Goal: Information Seeking & Learning: Learn about a topic

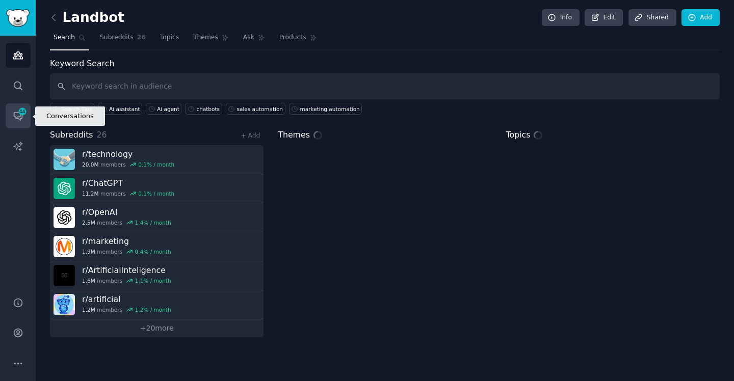
click at [23, 115] on icon "Sidebar" at bounding box center [22, 111] width 9 height 9
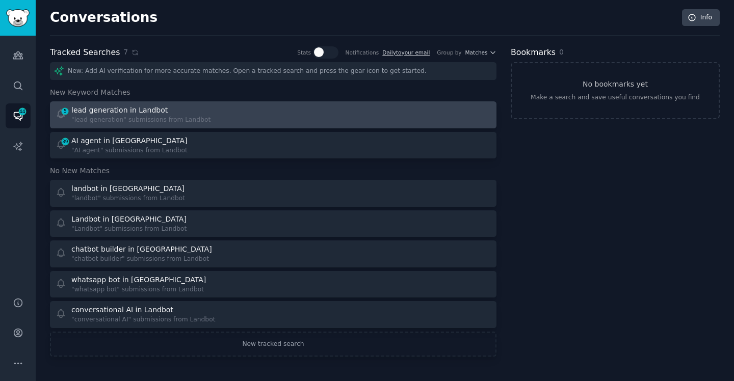
click at [117, 113] on div "lead generation in Landbot" at bounding box center [119, 110] width 96 height 11
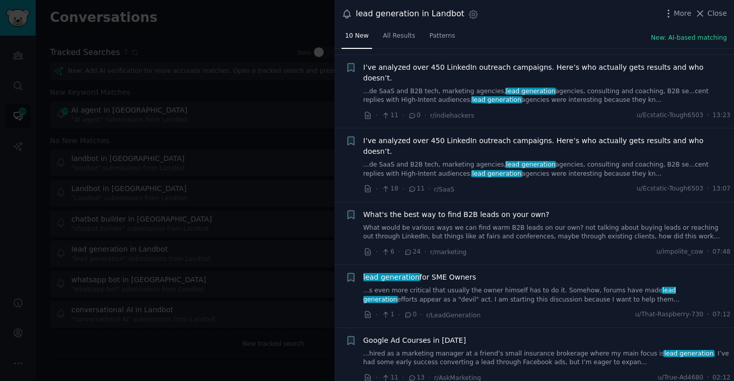
scroll to position [80, 0]
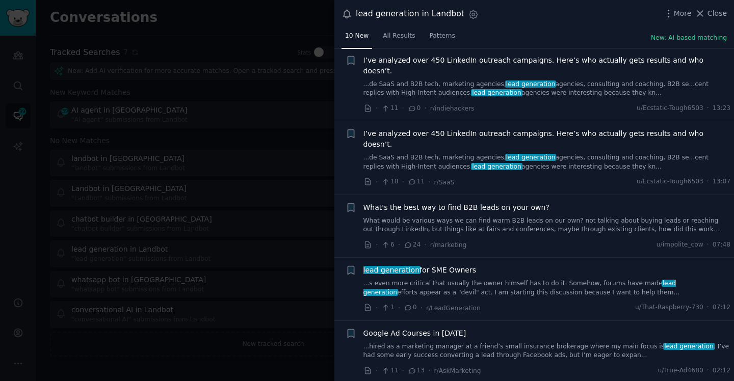
click at [450, 265] on span "lead generation for SME Owners" at bounding box center [420, 270] width 113 height 11
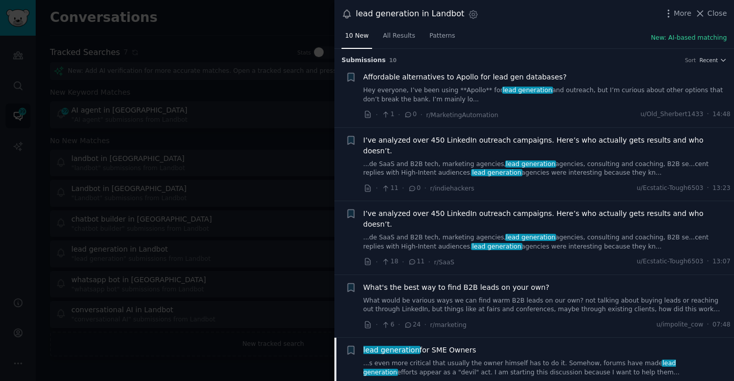
click at [506, 282] on span "What's the best way to find B2B leads on your own?" at bounding box center [457, 287] width 186 height 11
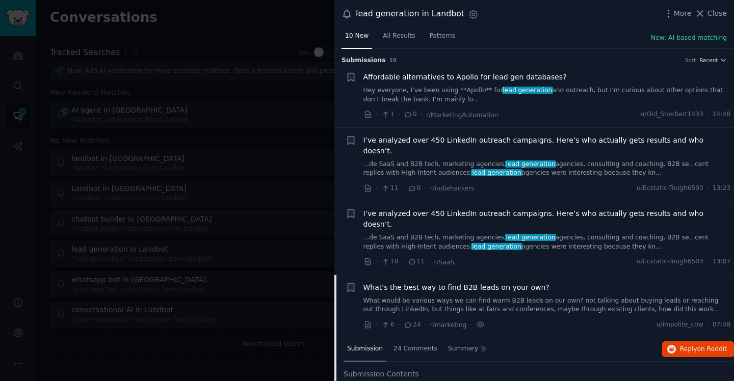
click at [282, 39] on div at bounding box center [367, 190] width 734 height 381
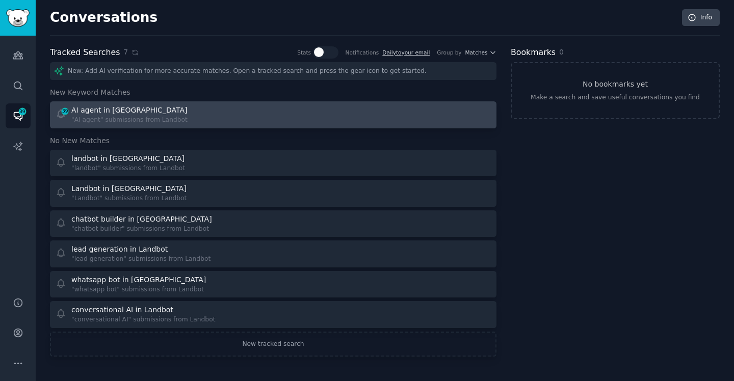
click at [96, 109] on div "AI agent in Landbot" at bounding box center [129, 110] width 116 height 11
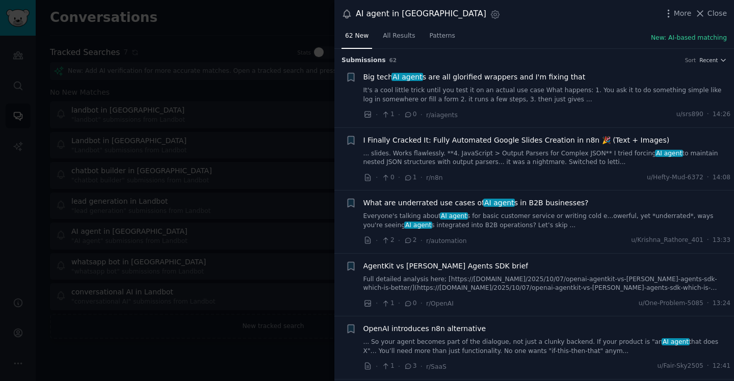
click at [492, 200] on span "AI agent" at bounding box center [499, 203] width 32 height 8
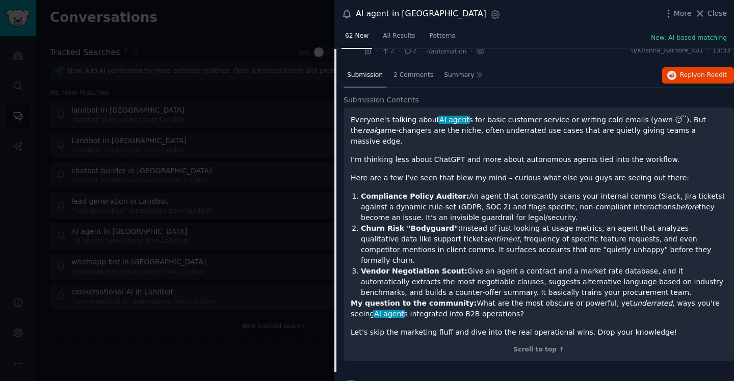
scroll to position [218, 0]
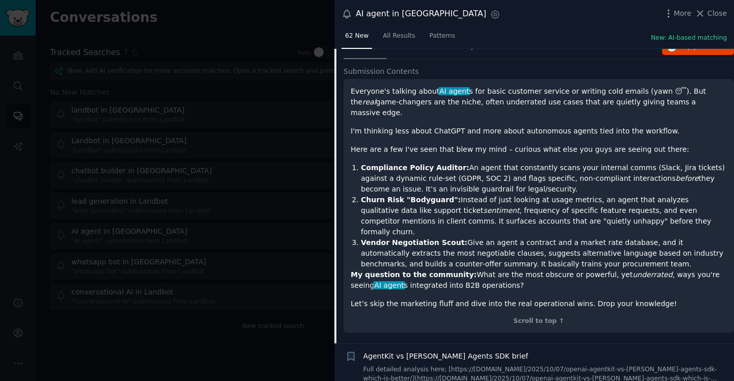
click at [309, 18] on div at bounding box center [367, 190] width 734 height 381
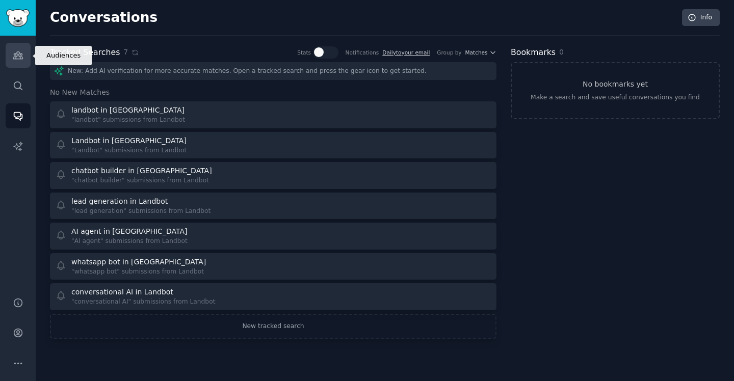
click at [28, 46] on link "Audiences" at bounding box center [18, 55] width 25 height 25
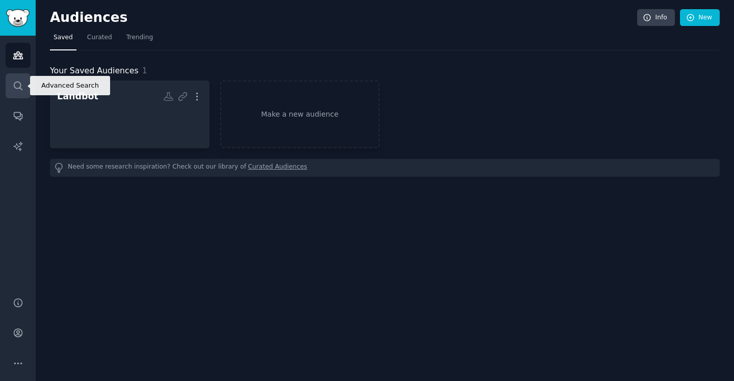
click at [18, 90] on icon "Sidebar" at bounding box center [18, 86] width 11 height 11
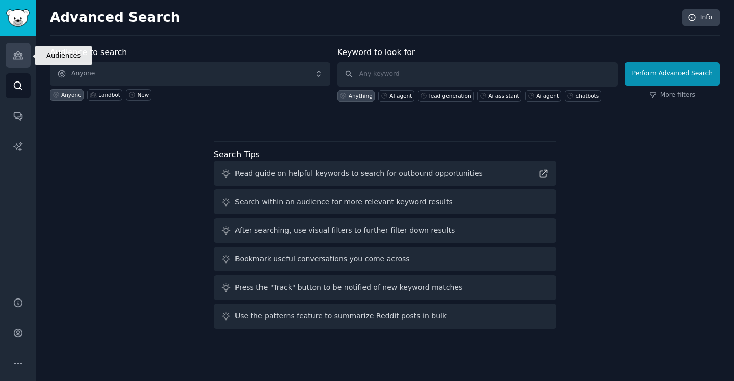
click at [24, 56] on link "Audiences" at bounding box center [18, 55] width 25 height 25
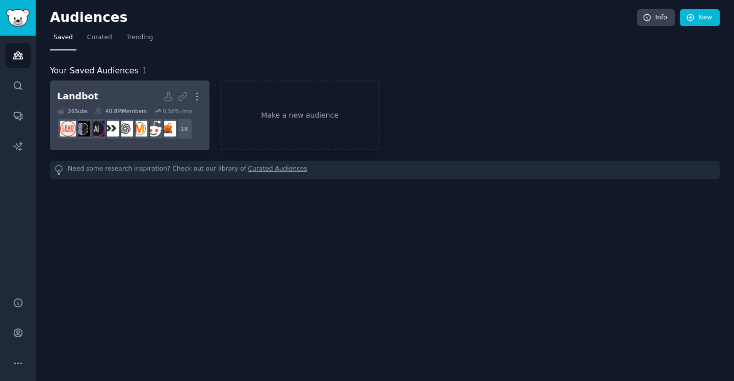
click at [129, 93] on h2 "Landbot More" at bounding box center [129, 97] width 145 height 18
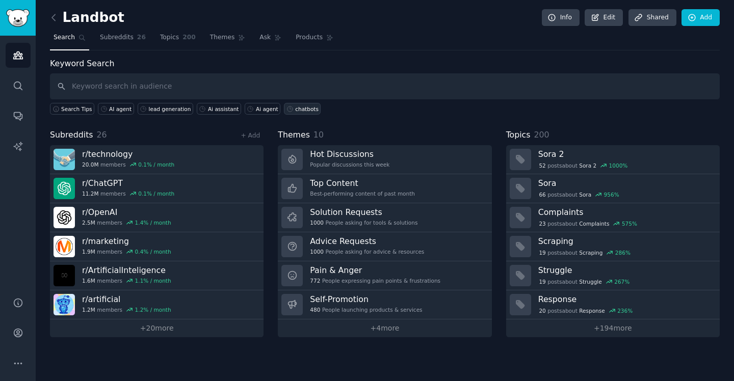
click at [302, 106] on div "chatbots" at bounding box center [306, 109] width 23 height 7
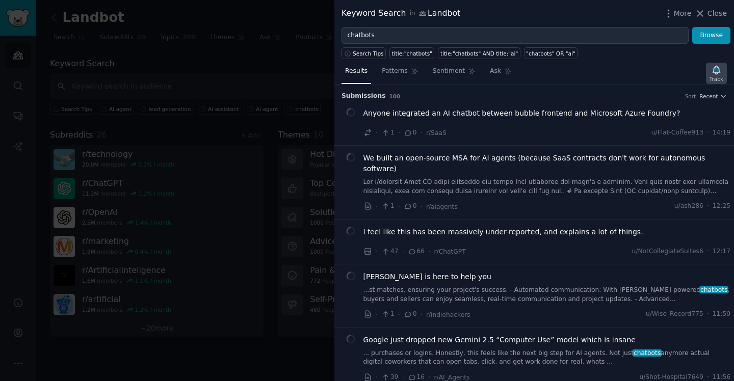
click at [724, 77] on div "Track" at bounding box center [716, 73] width 21 height 21
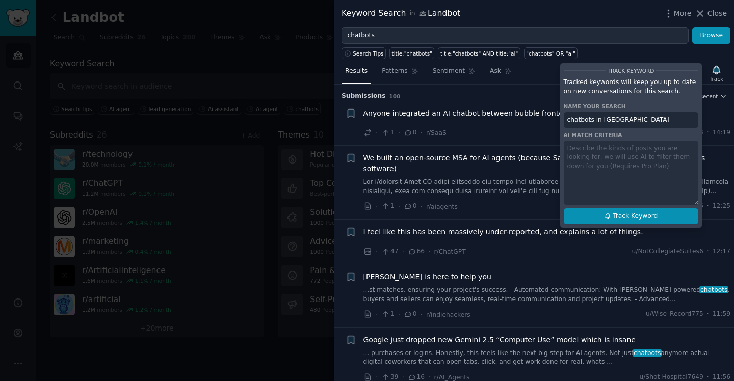
click at [617, 218] on span "Track Keyword" at bounding box center [635, 216] width 45 height 9
type input "chatbots in Landbot"
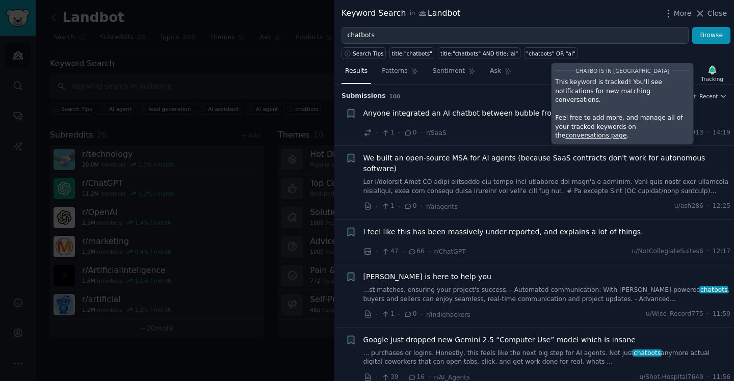
click at [631, 46] on div "Search Tips title:"chatbots" title:"chatbots" AND title:"ai" "chatbots" OR "ai"" at bounding box center [534, 51] width 400 height 15
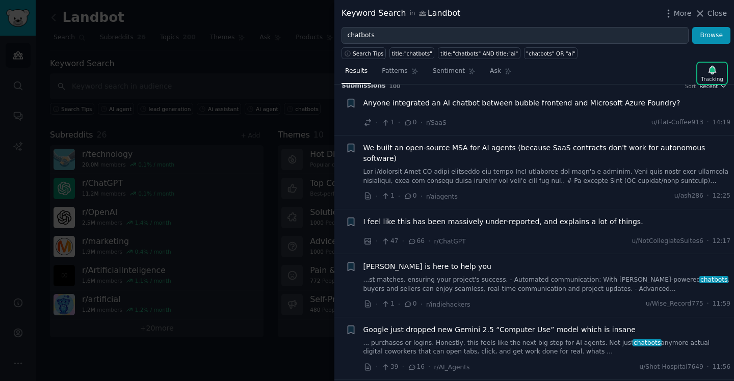
scroll to position [35, 0]
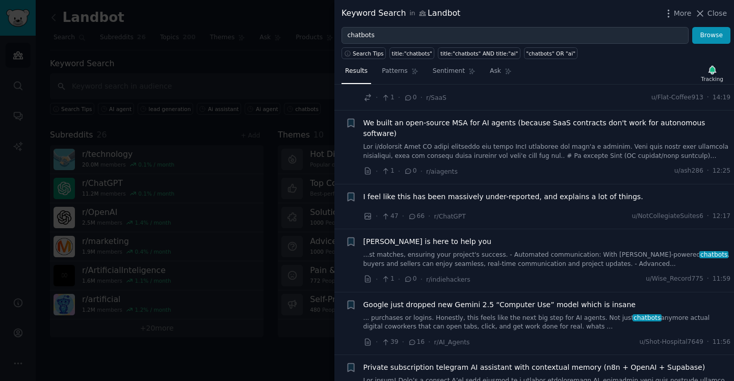
click at [558, 192] on span "I feel like this has been massively under-reported, and explains a lot of thing…" at bounding box center [504, 197] width 280 height 11
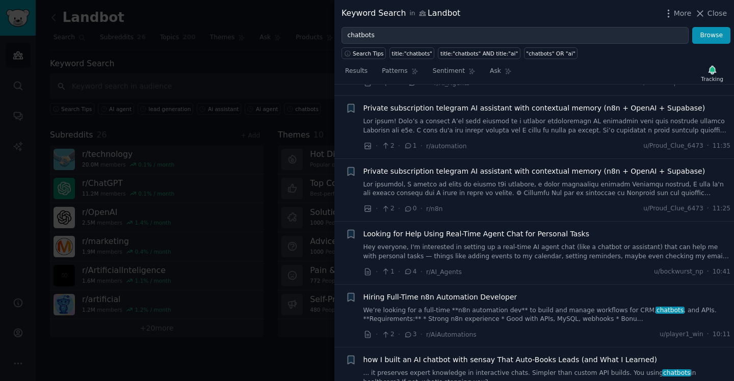
scroll to position [501, 0]
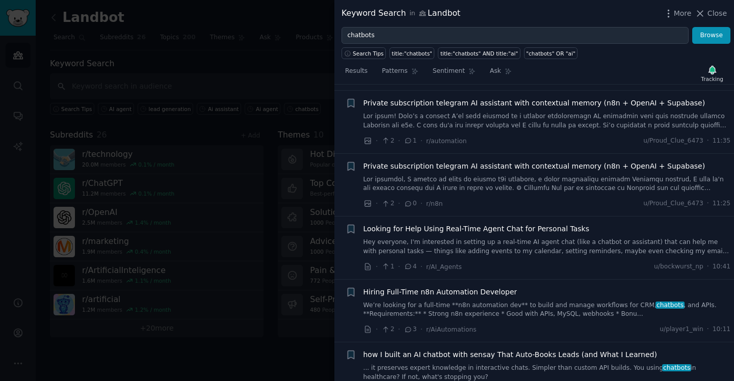
click at [486, 224] on span "Looking for Help Using Real-Time Agent Chat for Personal Tasks" at bounding box center [477, 229] width 226 height 11
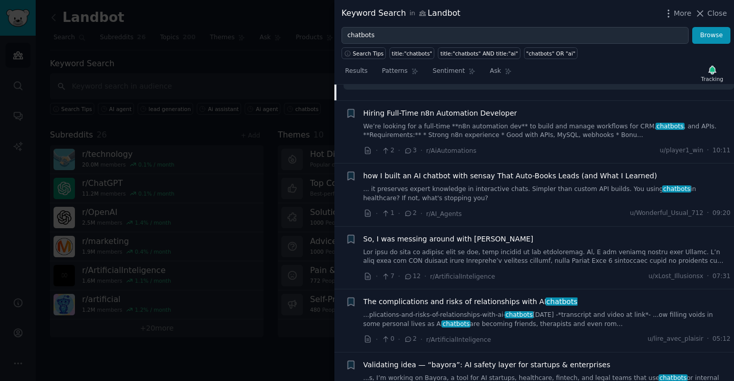
scroll to position [914, 0]
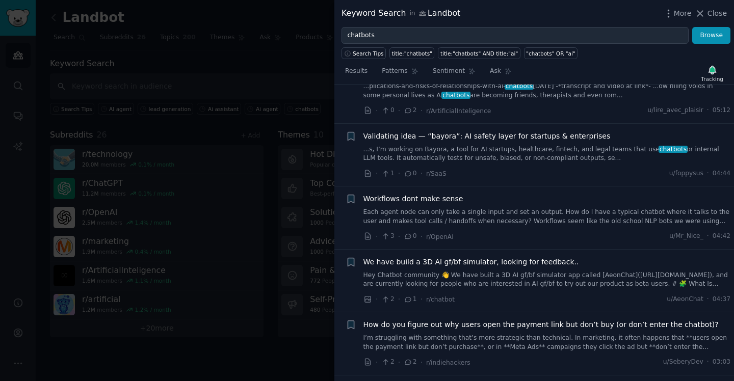
click at [416, 194] on span "Workflows dont make sense" at bounding box center [414, 199] width 100 height 11
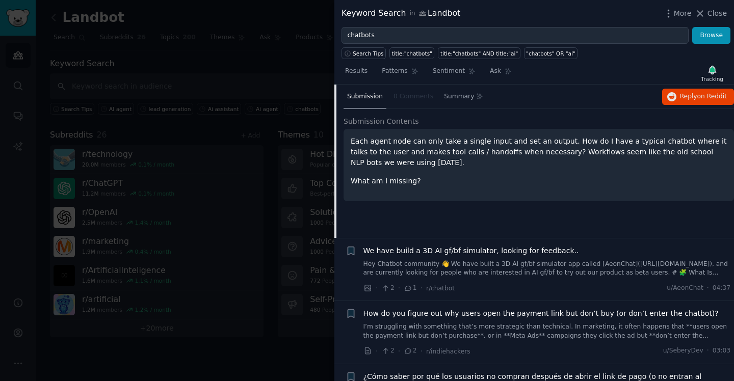
scroll to position [964, 0]
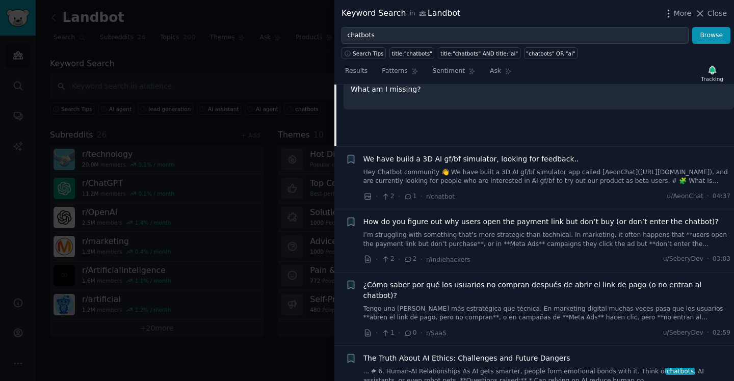
click at [598, 217] on span "How do you figure out why users open the payment link but don’t buy (or don’t e…" at bounding box center [541, 222] width 355 height 11
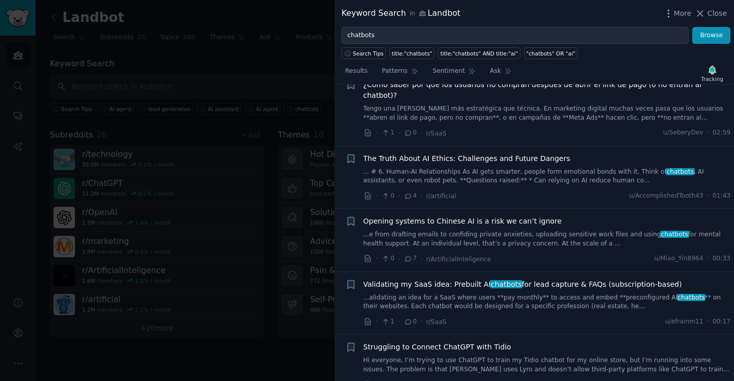
scroll to position [1345, 0]
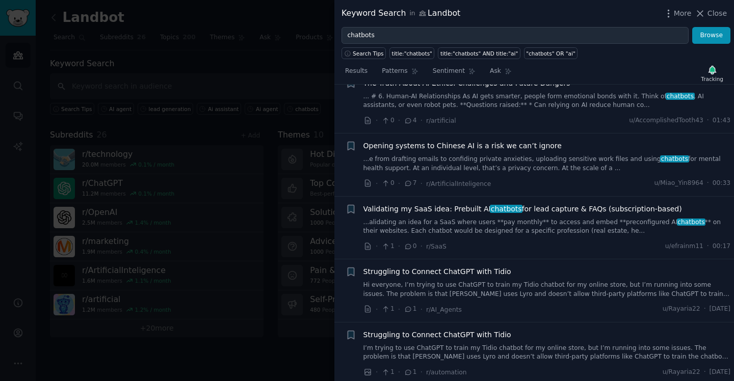
click at [448, 267] on span "Struggling to Connect ChatGPT with Tidio" at bounding box center [438, 272] width 148 height 11
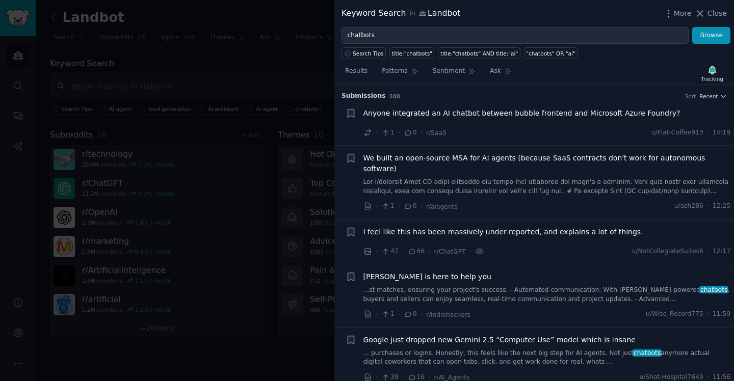
click at [274, 12] on div at bounding box center [367, 190] width 734 height 381
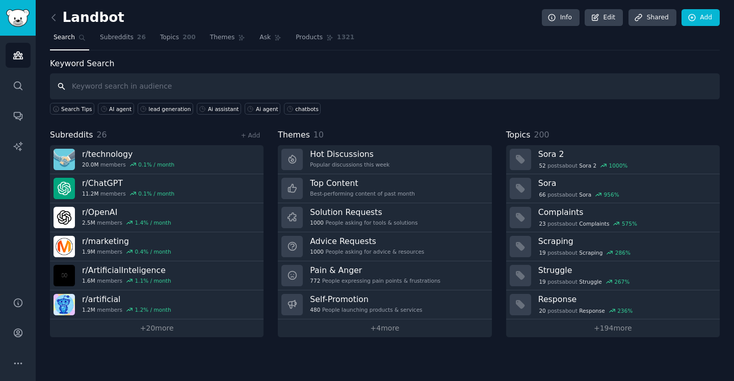
click at [252, 81] on input "text" at bounding box center [385, 86] width 670 height 26
type input "marketing automation"
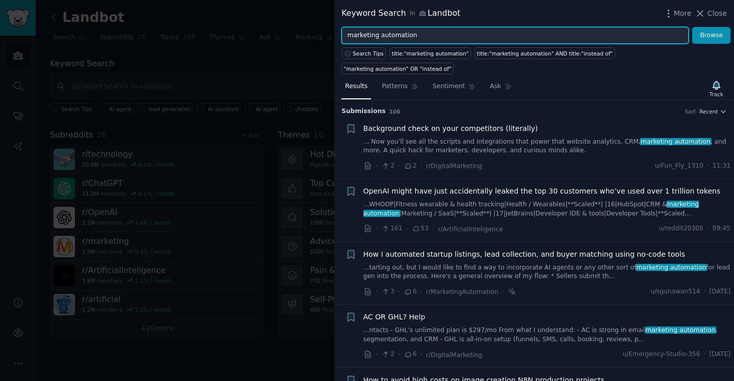
click at [366, 36] on input "marketing automation" at bounding box center [515, 35] width 347 height 17
click at [692, 27] on button "Browse" at bounding box center [711, 35] width 38 height 17
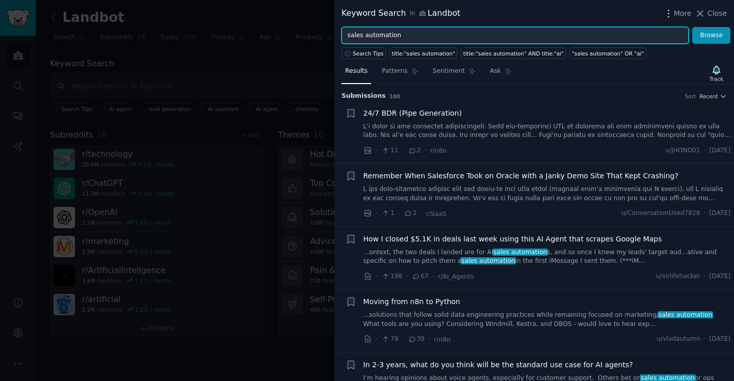
click at [394, 33] on input "sales automation" at bounding box center [515, 35] width 347 height 17
click at [692, 27] on button "Browse" at bounding box center [711, 35] width 38 height 17
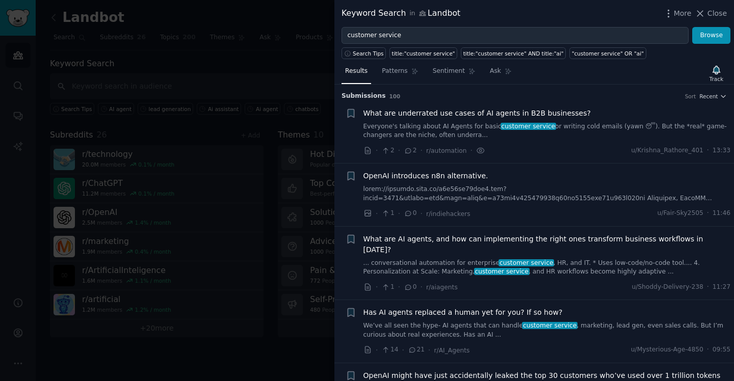
click at [447, 113] on span "What are underrated use cases of AI agents in B2B businesses?" at bounding box center [477, 113] width 227 height 11
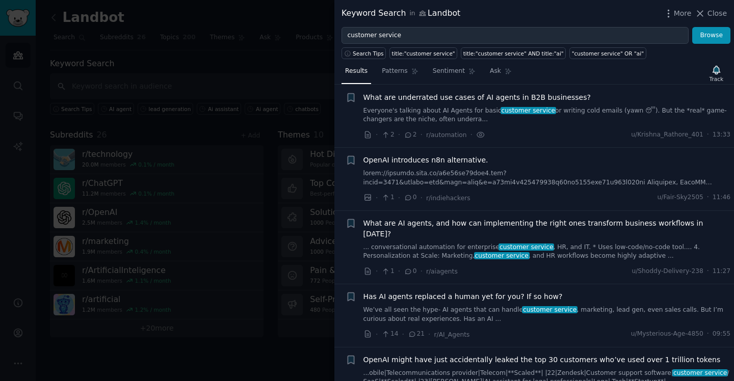
click at [456, 98] on span "What are underrated use cases of AI agents in B2B businesses?" at bounding box center [477, 97] width 227 height 11
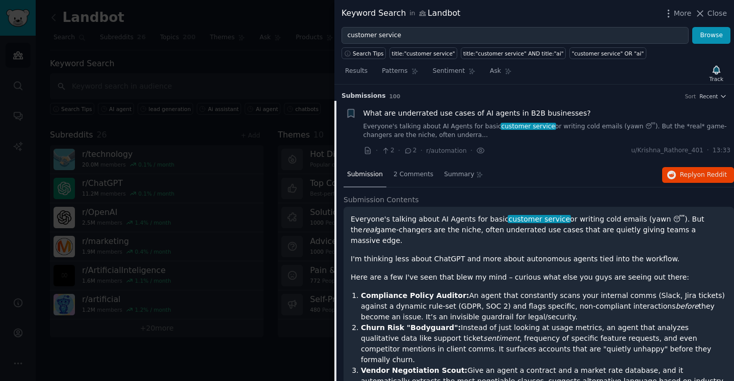
click at [341, 42] on div "customer service Browse" at bounding box center [534, 35] width 400 height 17
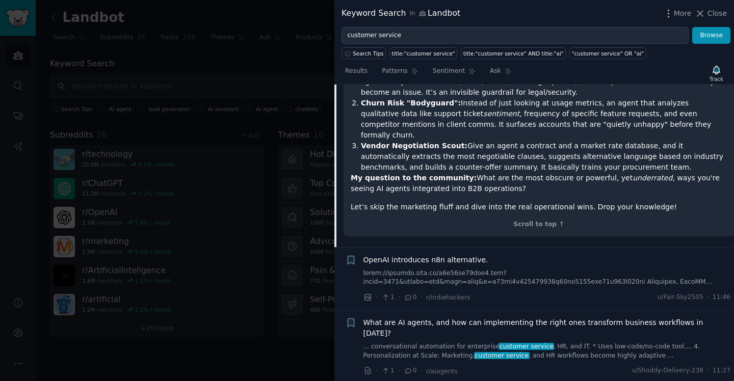
scroll to position [246, 0]
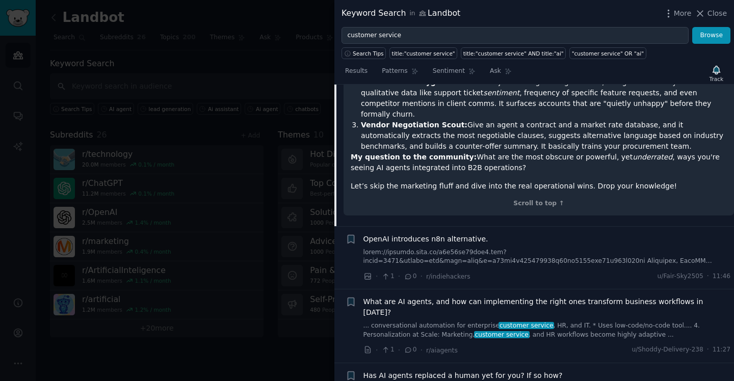
click at [581, 297] on span "What are AI agents, and how can implementing the right ones transform business …" at bounding box center [548, 307] width 368 height 21
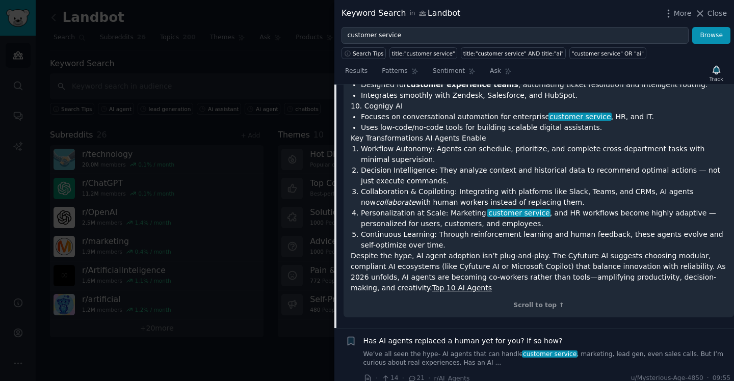
scroll to position [1025, 0]
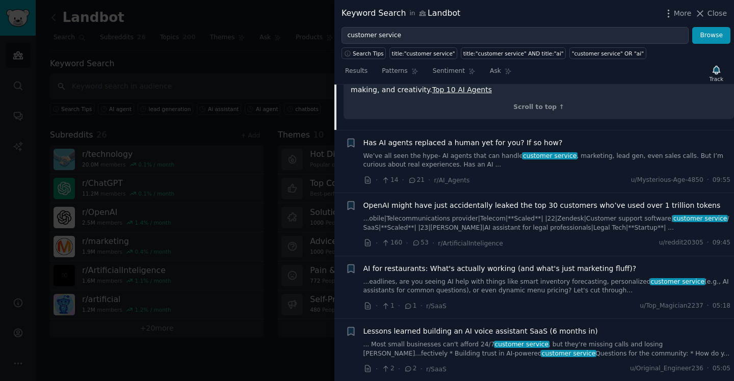
click at [472, 138] on span "Has AI agents replaced a human yet for you? If so how?" at bounding box center [463, 143] width 199 height 11
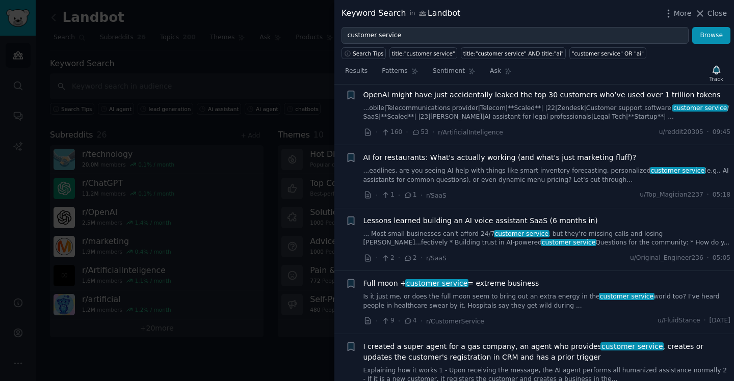
scroll to position [437, 0]
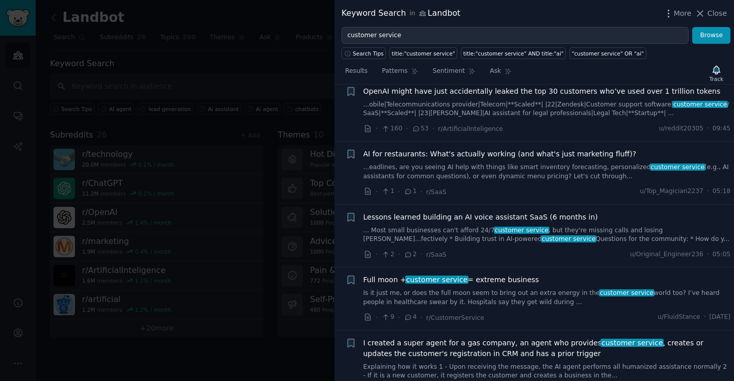
click at [518, 149] on span "AI for restaurants: What's actually working (and what's just marketing fluff)?" at bounding box center [500, 154] width 273 height 11
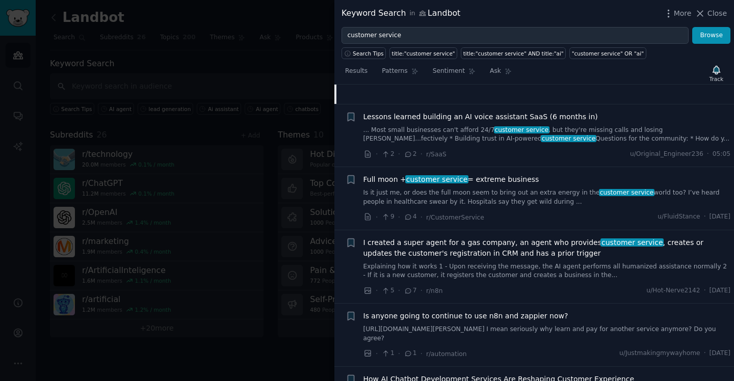
scroll to position [538, 0]
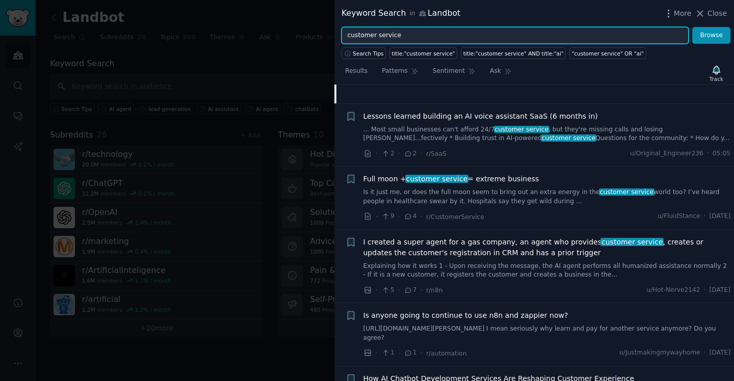
click at [383, 29] on input "customer service" at bounding box center [515, 35] width 347 height 17
click at [384, 36] on input "customer service" at bounding box center [515, 35] width 347 height 17
click at [692, 27] on button "Browse" at bounding box center [711, 35] width 38 height 17
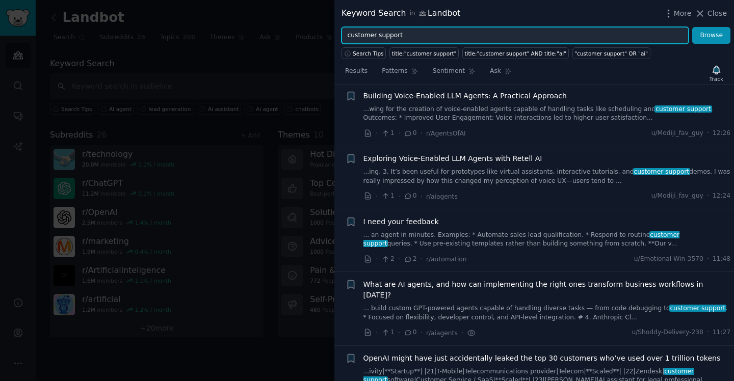
scroll to position [20, 0]
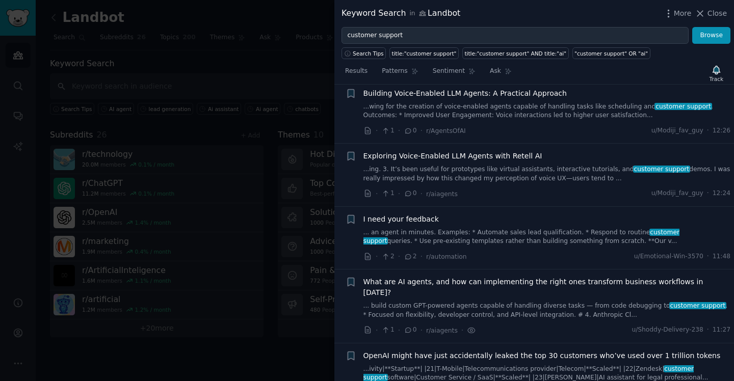
click at [408, 221] on span "I need your feedback" at bounding box center [401, 219] width 75 height 11
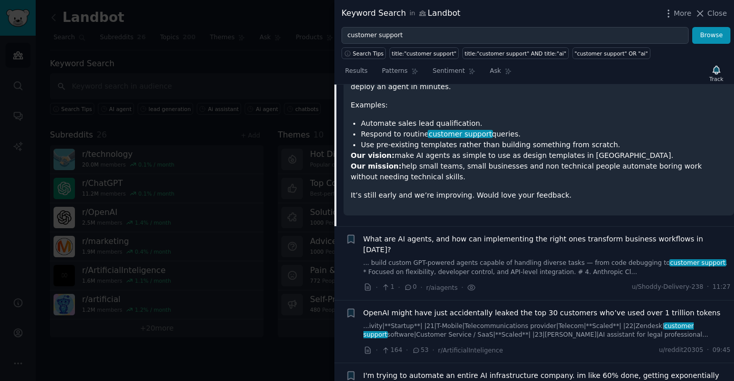
scroll to position [343, 0]
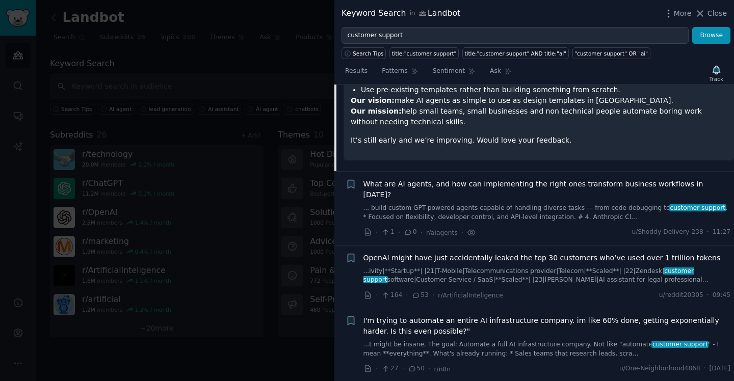
click at [606, 183] on span "What are AI agents, and how can implementing the right ones transform business …" at bounding box center [548, 189] width 368 height 21
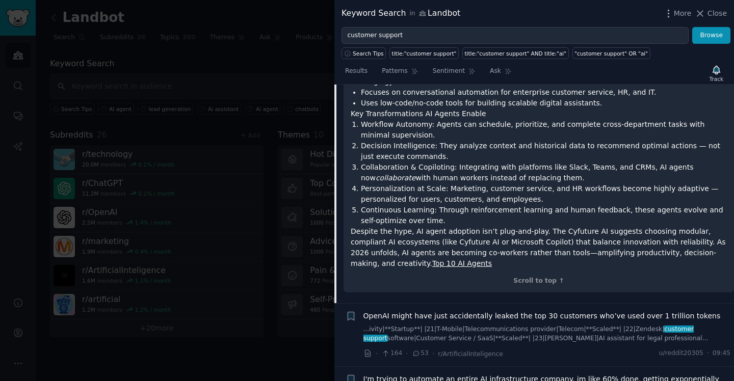
scroll to position [1072, 0]
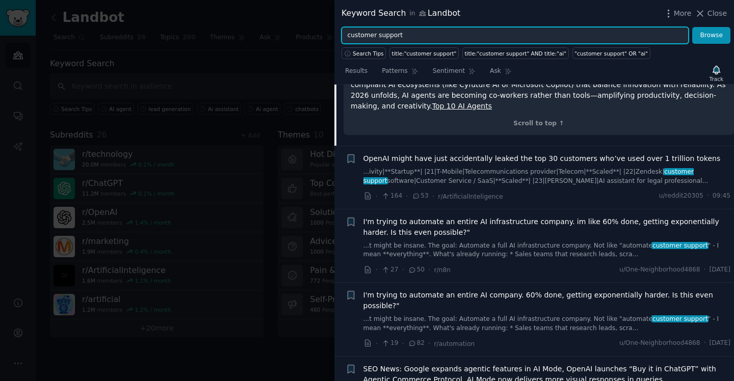
click at [400, 33] on input "customer support" at bounding box center [515, 35] width 347 height 17
paste input "onversational AI"
click at [692, 27] on button "Browse" at bounding box center [711, 35] width 38 height 17
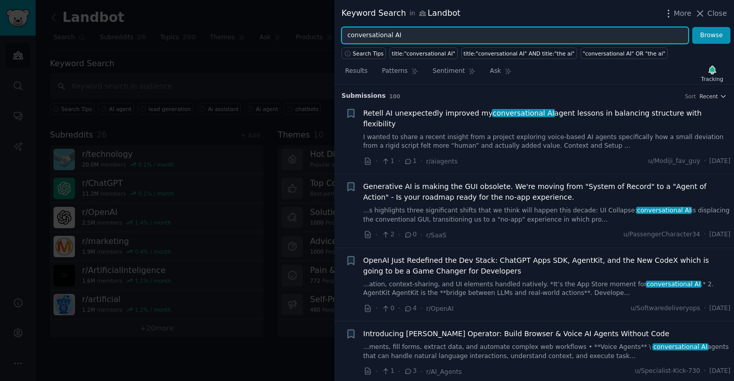
click at [418, 38] on input "conversational AI" at bounding box center [515, 35] width 347 height 17
paste input "no-code chatbot"
click at [692, 27] on button "Browse" at bounding box center [711, 35] width 38 height 17
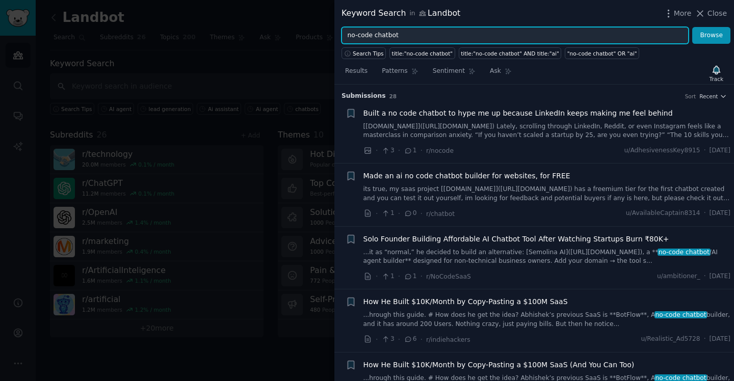
drag, startPoint x: 373, startPoint y: 35, endPoint x: 298, endPoint y: 35, distance: 75.5
click at [298, 35] on div "Keyword Search in Landbot More Close no-code chatbot Browse Search Tips title:"…" at bounding box center [367, 190] width 734 height 381
click at [692, 27] on button "Browse" at bounding box center [711, 35] width 38 height 17
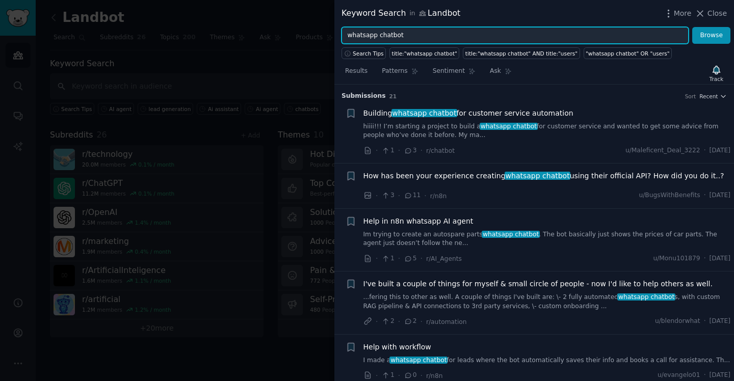
click at [394, 33] on input "whatsapp chatbot" at bounding box center [515, 35] width 347 height 17
click at [692, 27] on button "Browse" at bounding box center [711, 35] width 38 height 17
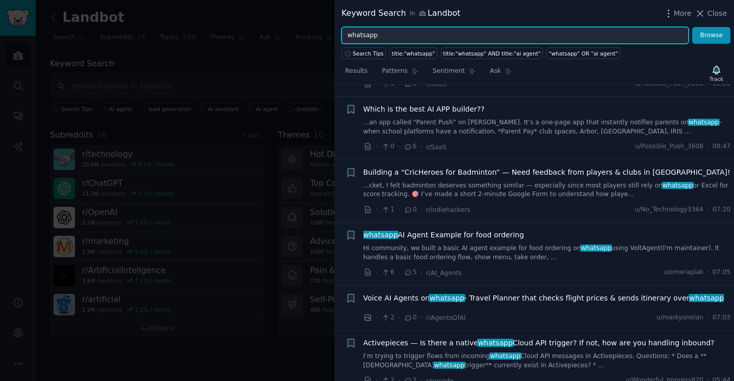
scroll to position [67, 0]
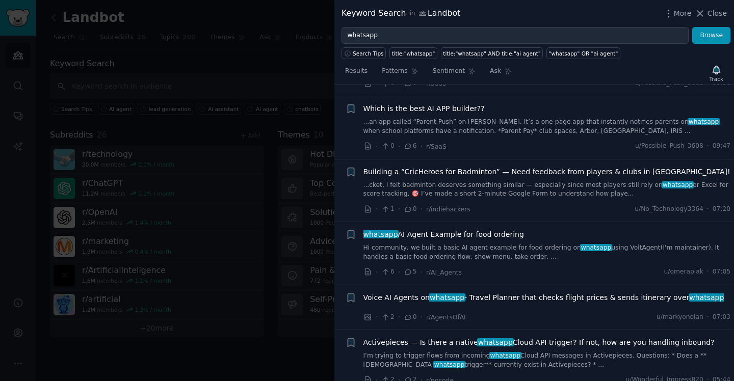
click at [452, 233] on span "whatsapp AI Agent Example for food ordering" at bounding box center [444, 234] width 161 height 11
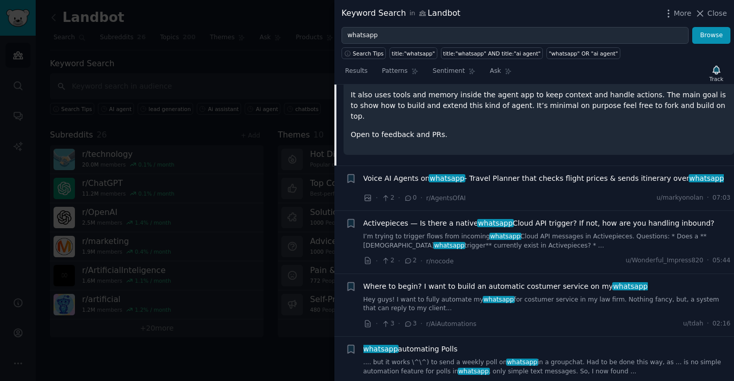
scroll to position [412, 0]
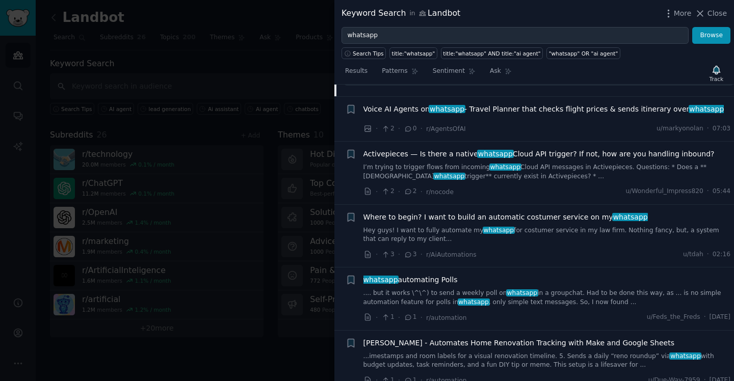
click at [575, 215] on span "Where to begin? I want to build an automatic costumer service on my whatsapp" at bounding box center [506, 217] width 285 height 11
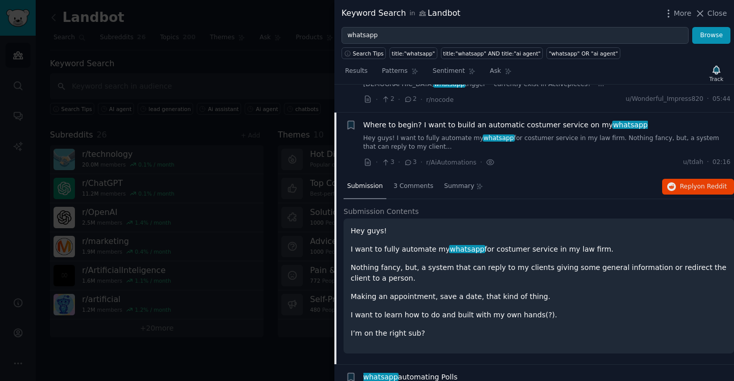
scroll to position [337, 0]
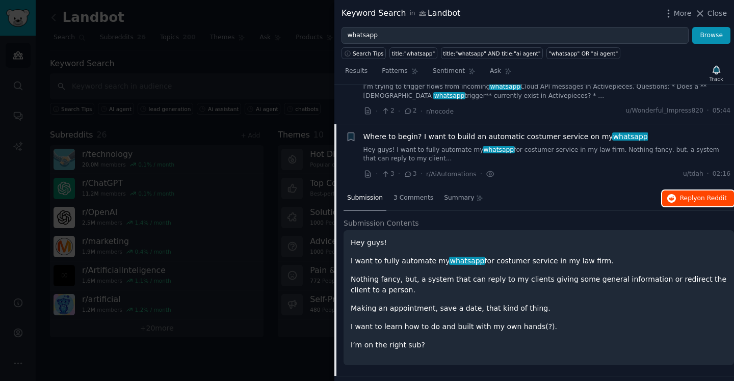
click at [688, 198] on span "Reply on Reddit" at bounding box center [703, 198] width 47 height 9
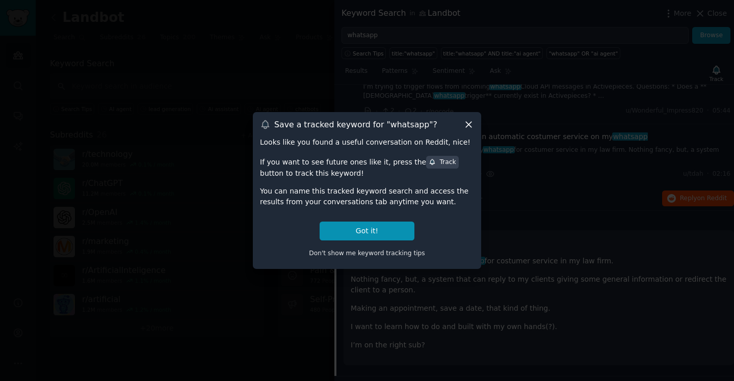
click at [382, 242] on div "Don't show me keyword tracking tips" at bounding box center [367, 251] width 214 height 21
click at [383, 238] on button "Got it!" at bounding box center [367, 231] width 95 height 19
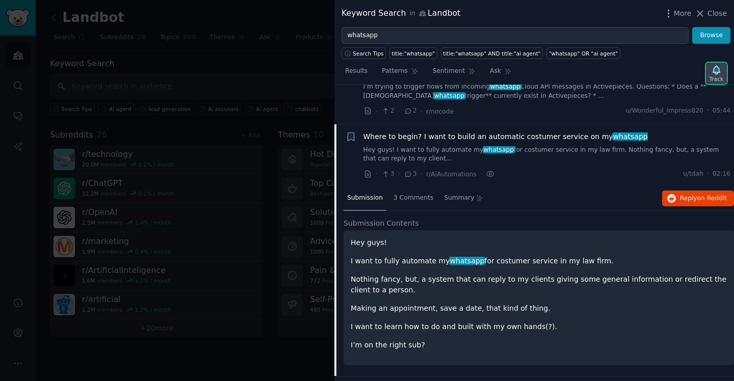
click at [715, 79] on div "Track" at bounding box center [717, 78] width 14 height 7
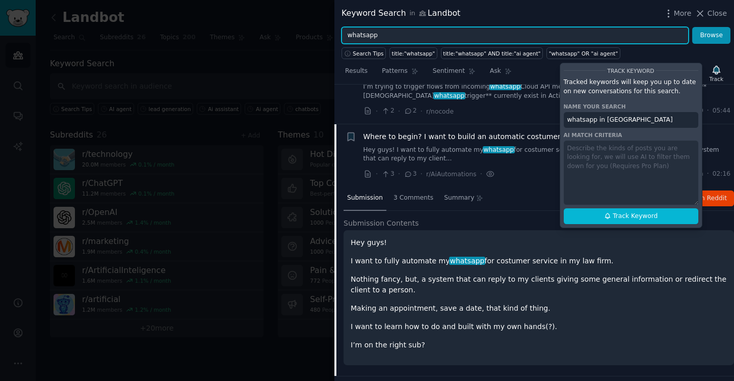
click at [354, 36] on input "whatsapp" at bounding box center [515, 35] width 347 height 17
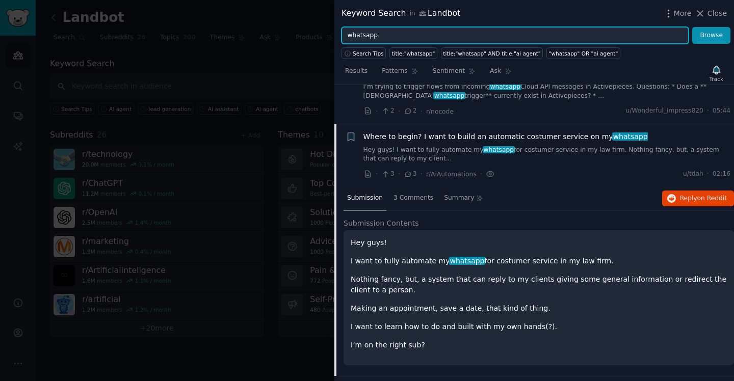
click at [354, 36] on input "whatsapp" at bounding box center [515, 35] width 347 height 17
click at [692, 27] on button "Browse" at bounding box center [711, 35] width 38 height 17
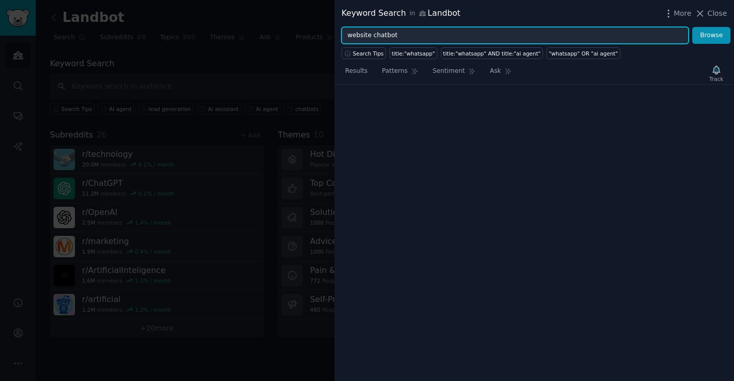
click at [692, 27] on button "Browse" at bounding box center [711, 35] width 38 height 17
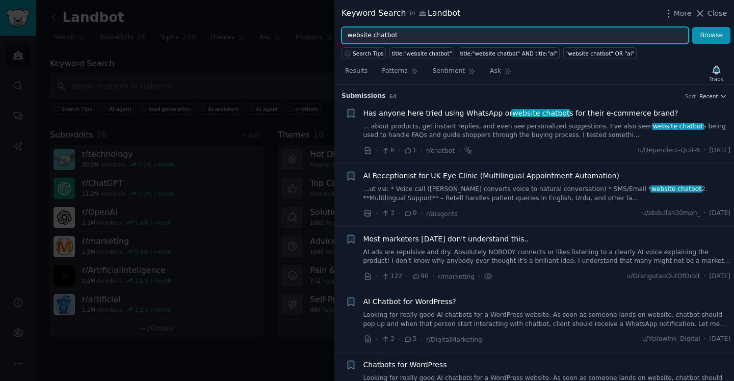
click at [383, 33] on input "website chatbot" at bounding box center [515, 35] width 347 height 17
click at [692, 27] on button "Browse" at bounding box center [711, 35] width 38 height 17
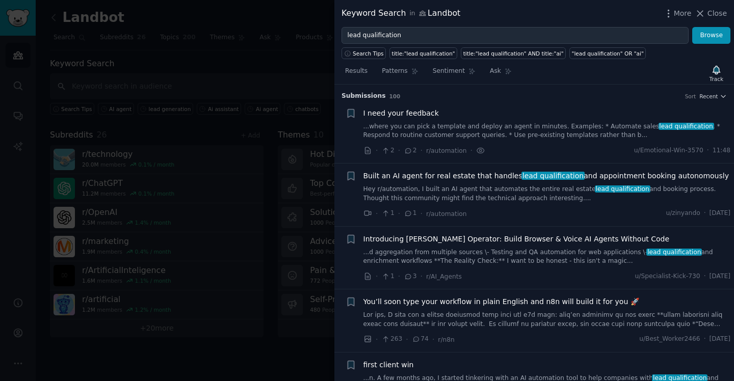
click at [417, 117] on span "I need your feedback" at bounding box center [401, 113] width 75 height 11
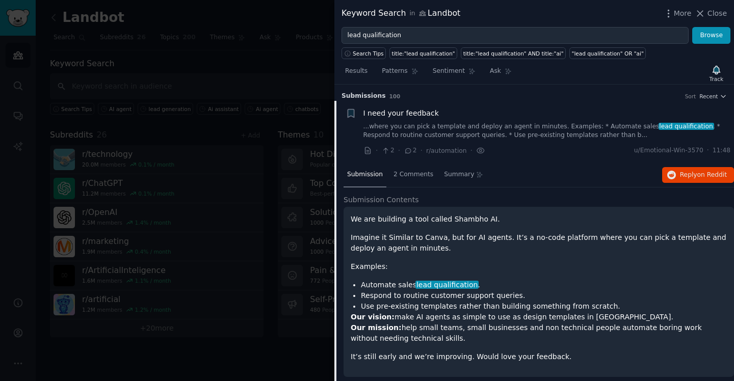
scroll to position [217, 0]
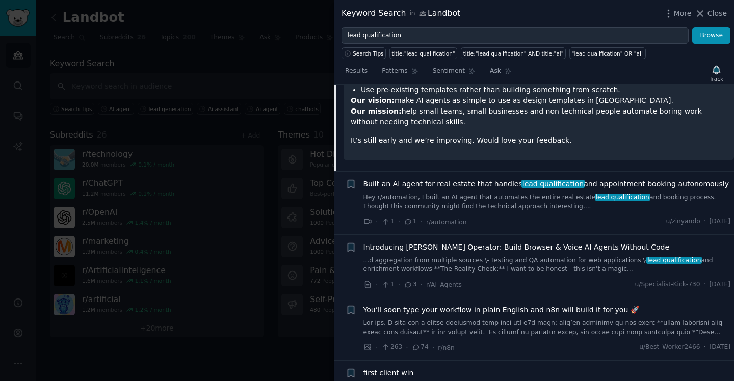
click at [471, 184] on span "Built an AI agent for real estate that handles lead qualification and appointme…" at bounding box center [547, 184] width 366 height 11
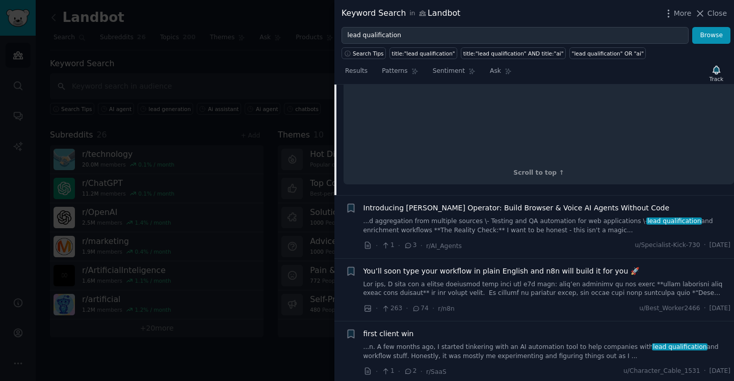
scroll to position [595, 0]
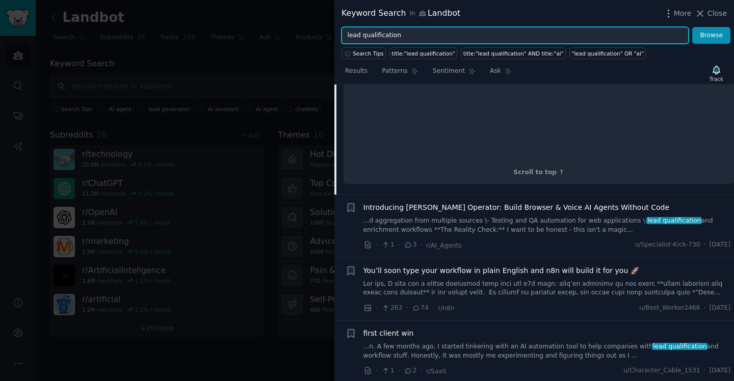
click at [417, 37] on input "lead qualification" at bounding box center [515, 35] width 347 height 17
click at [692, 27] on button "Browse" at bounding box center [711, 35] width 38 height 17
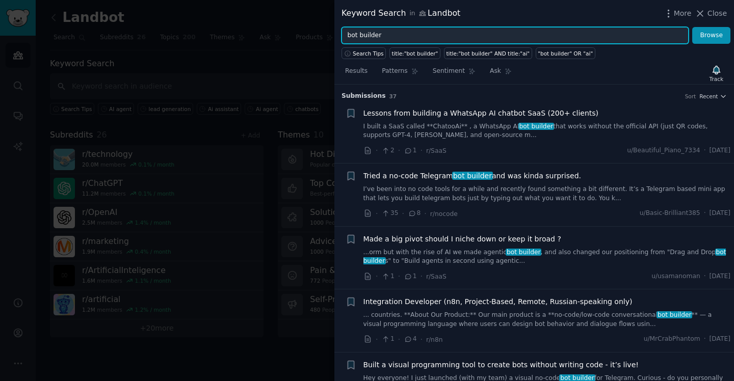
click at [398, 27] on input "bot builder" at bounding box center [515, 35] width 347 height 17
click at [400, 29] on input "bot builder" at bounding box center [515, 35] width 347 height 17
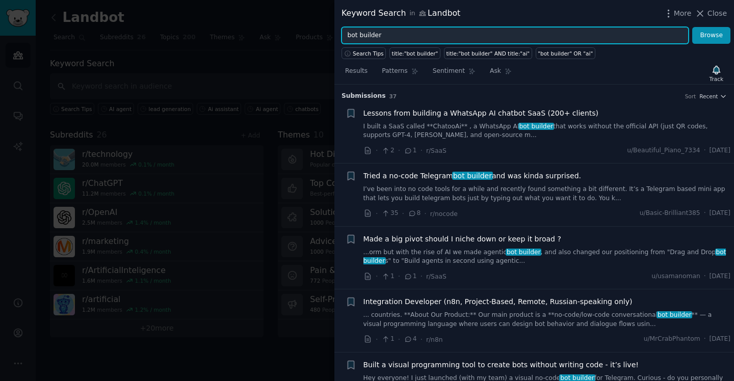
click at [400, 29] on input "bot builder" at bounding box center [515, 35] width 347 height 17
click at [692, 27] on button "Browse" at bounding box center [711, 35] width 38 height 17
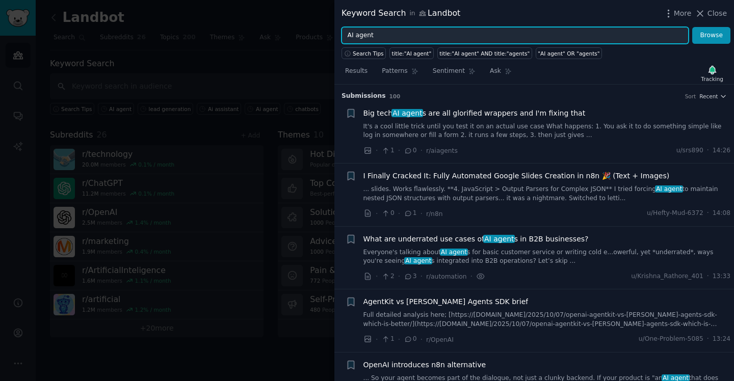
click at [368, 37] on input "AI agent" at bounding box center [515, 35] width 347 height 17
click at [692, 27] on button "Browse" at bounding box center [711, 35] width 38 height 17
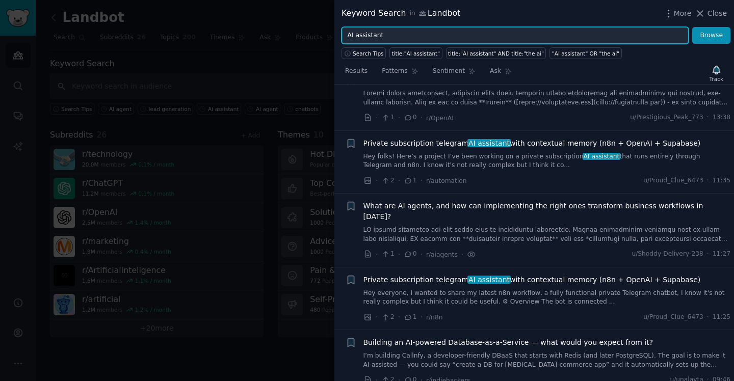
scroll to position [188, 0]
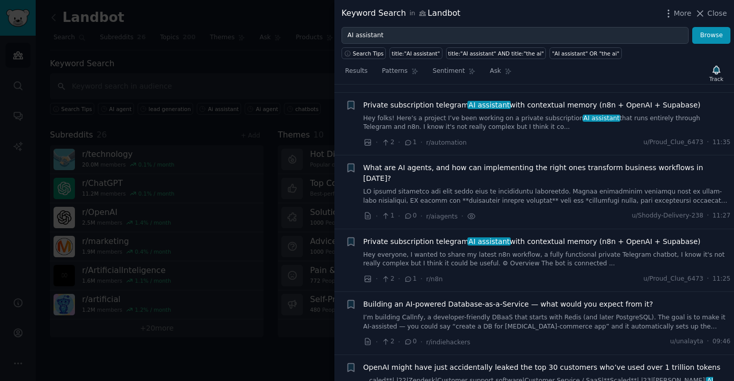
click at [569, 299] on span "Building an AI-powered Database-as-a-Service — what would you expect from it?" at bounding box center [509, 304] width 290 height 11
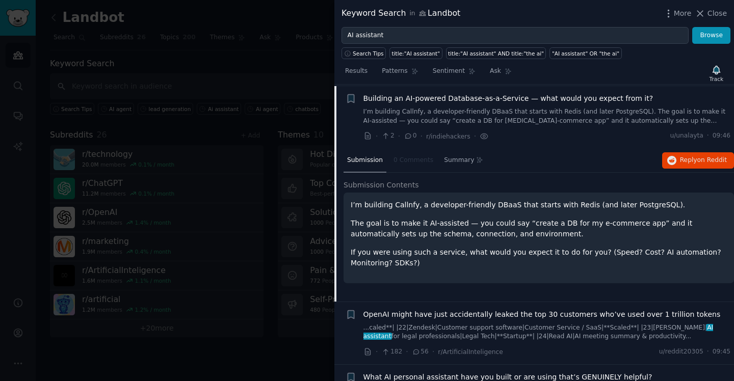
scroll to position [541, 0]
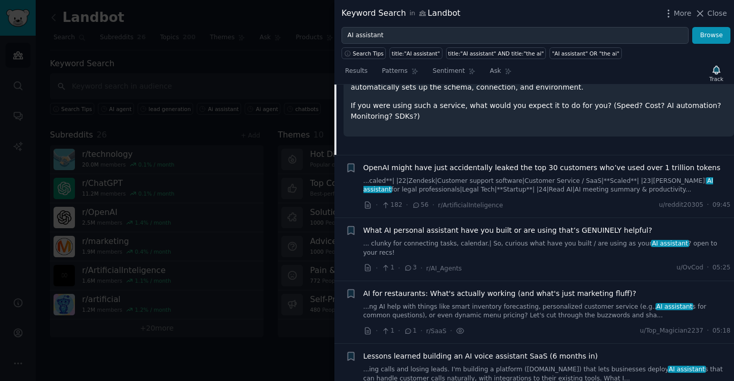
click at [529, 225] on span "What AI personal assistant have you built or are using that’s GENUINELY helpful?" at bounding box center [508, 230] width 289 height 11
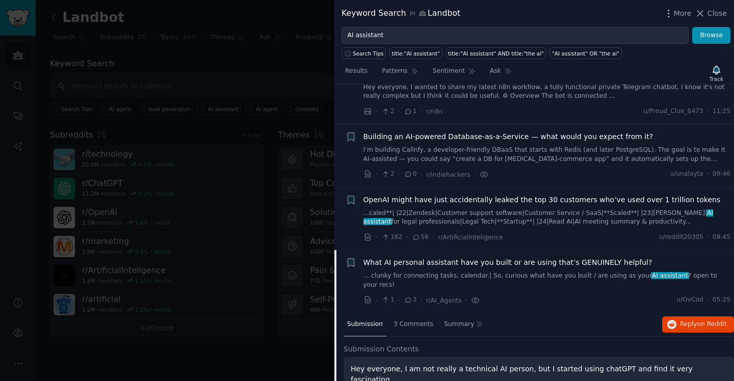
scroll to position [332, 0]
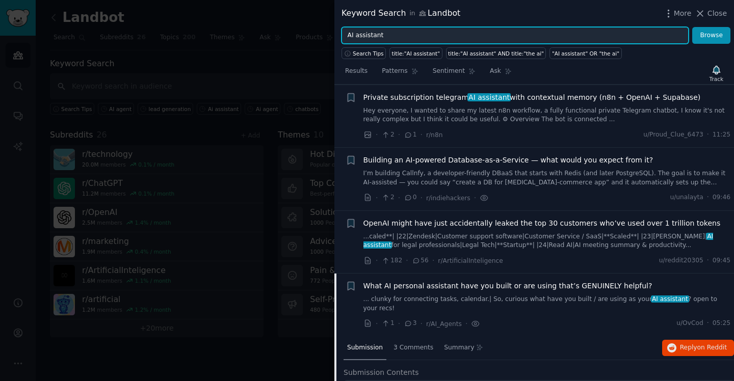
click at [376, 29] on input "AI assistant" at bounding box center [515, 35] width 347 height 17
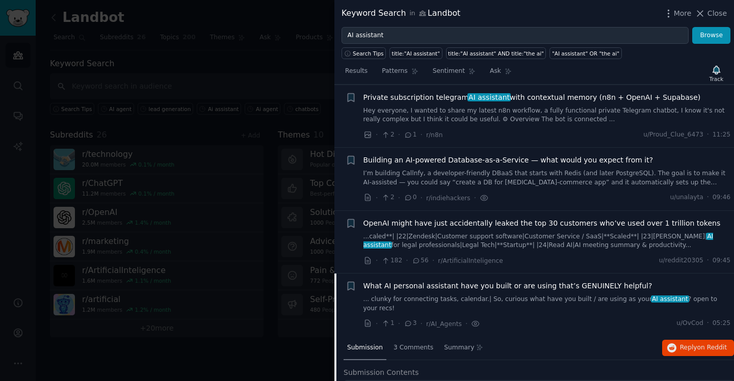
click at [372, 44] on div "Search Tips" at bounding box center [366, 51] width 48 height 15
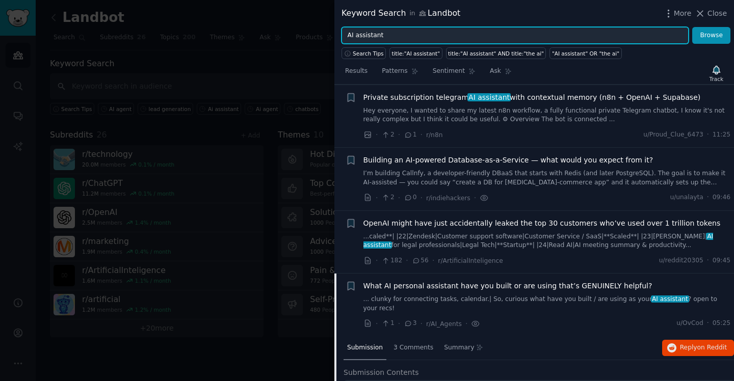
click at [372, 39] on input "AI assistant" at bounding box center [515, 35] width 347 height 17
type input "AI automation"
click at [692, 27] on button "Browse" at bounding box center [711, 35] width 38 height 17
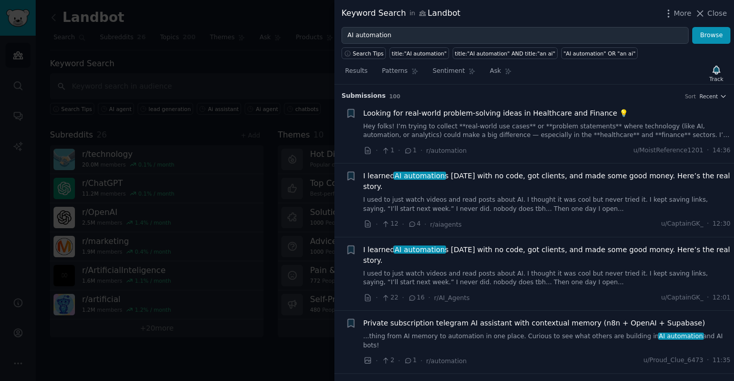
click at [529, 113] on span "Looking for real-world problem-solving ideas in Healthcare and Finance 💡" at bounding box center [496, 113] width 265 height 11
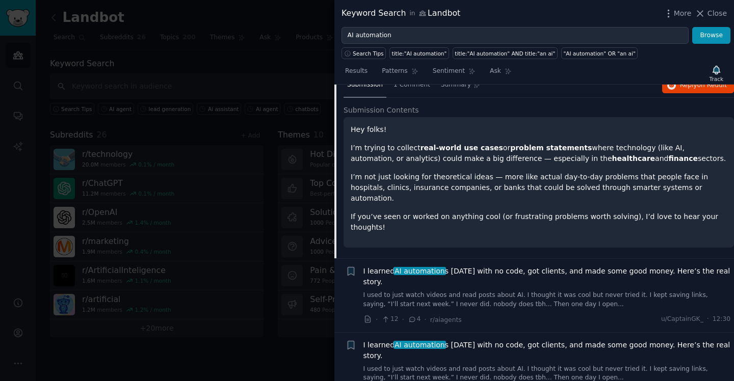
scroll to position [21, 0]
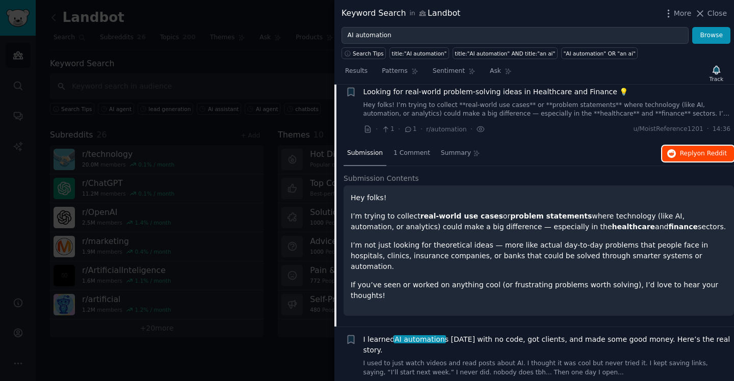
click at [701, 156] on span "on Reddit" at bounding box center [713, 153] width 30 height 7
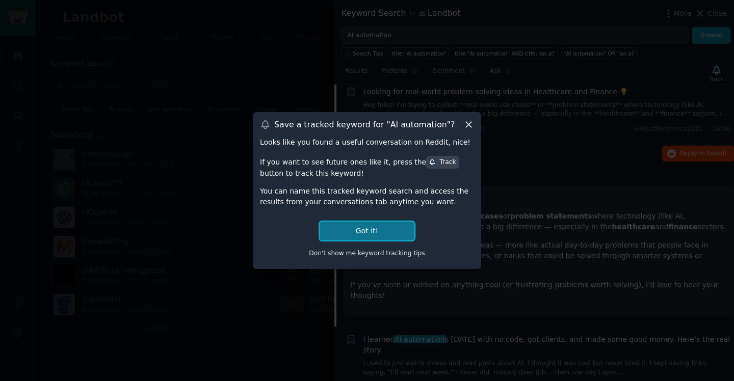
click at [376, 227] on button "Got it!" at bounding box center [367, 231] width 95 height 19
